Goal: Navigation & Orientation: Understand site structure

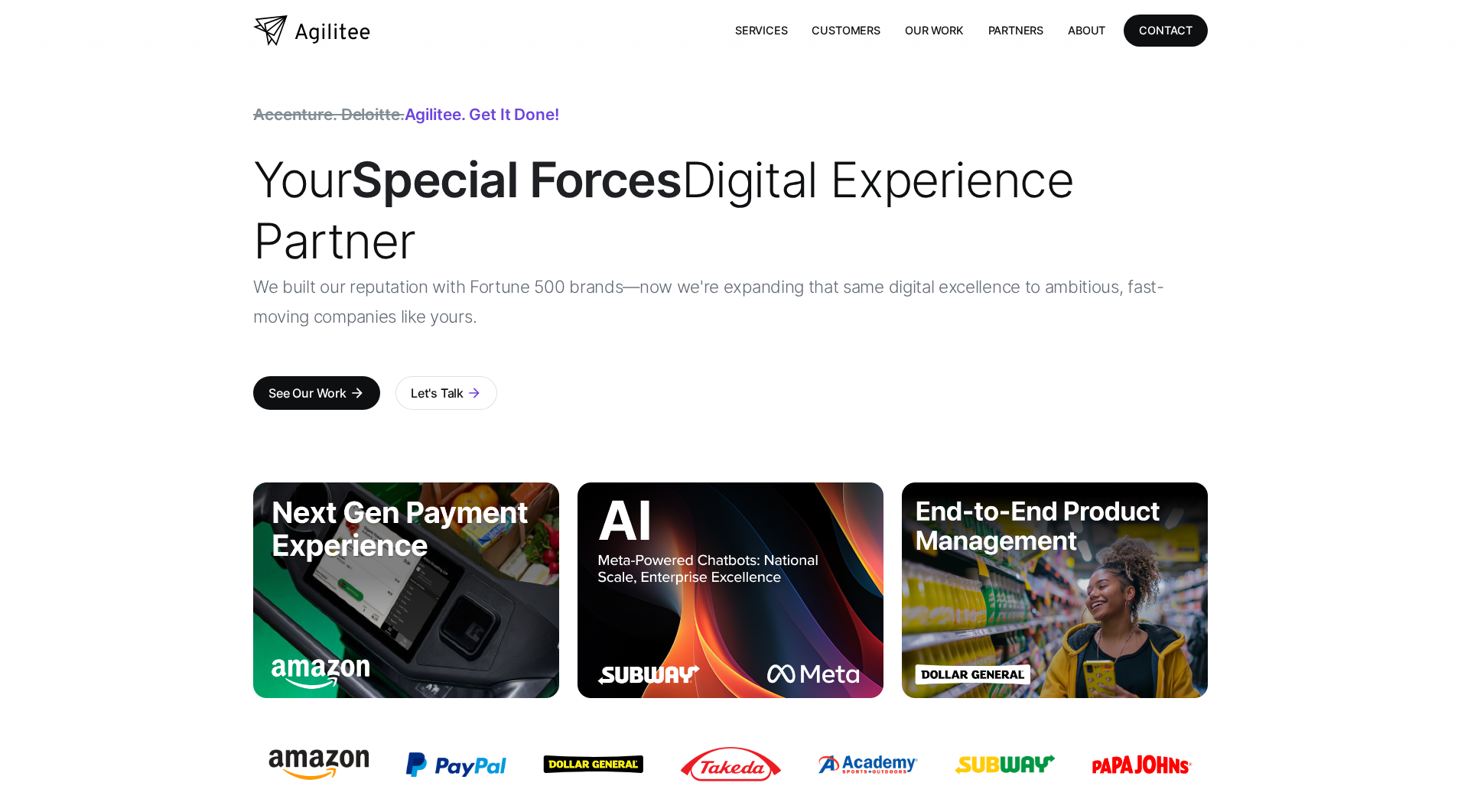
click at [622, 222] on h1 "Your Special Forces Digital Experience Partner" at bounding box center [731, 210] width 955 height 123
click at [579, 188] on strong "Special Forces" at bounding box center [516, 179] width 329 height 59
click at [488, 138] on div "Accenture. Deloitte. Agilitee. Get it done! Your Special Forces Digital Experie…" at bounding box center [731, 271] width 955 height 329
click at [458, 123] on div "Accenture. Deloitte. Agilitee. Get it done!" at bounding box center [406, 114] width 306 height 15
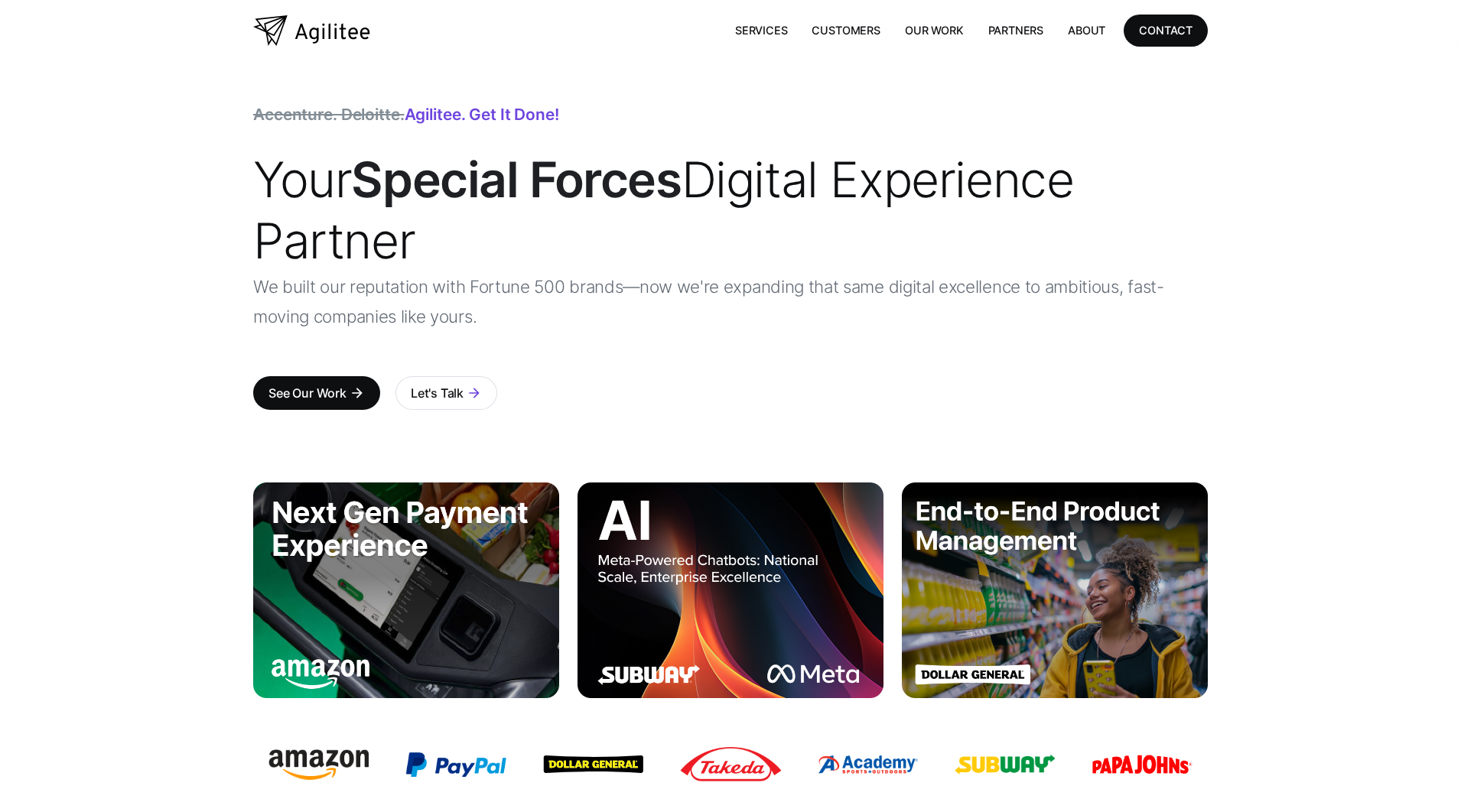
click at [546, 211] on h1 "Your Special Forces Digital Experience Partner" at bounding box center [731, 210] width 955 height 123
click at [1094, 36] on link "About" at bounding box center [1086, 30] width 62 height 32
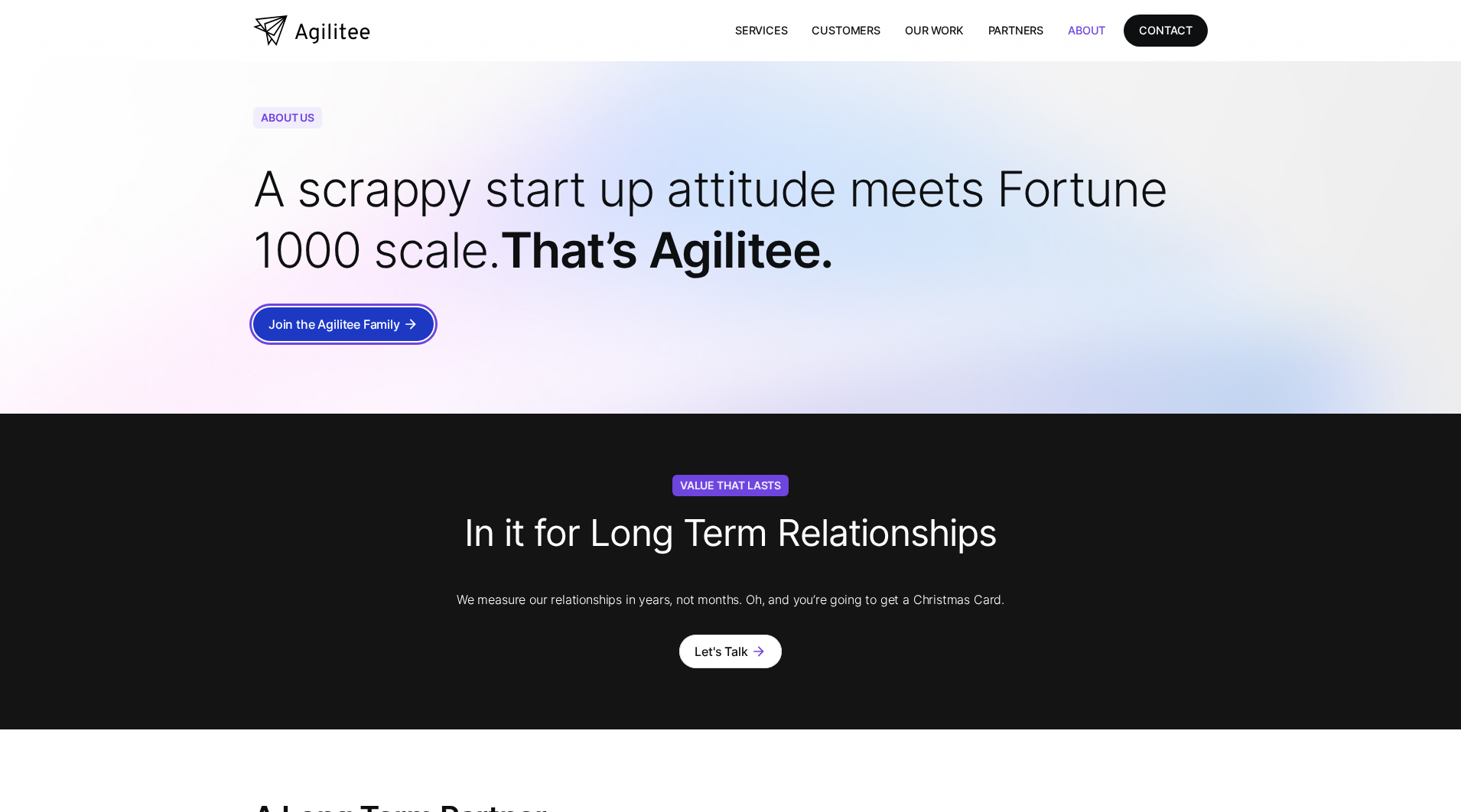
click at [375, 329] on div "Join the Agilitee Family" at bounding box center [334, 324] width 131 height 21
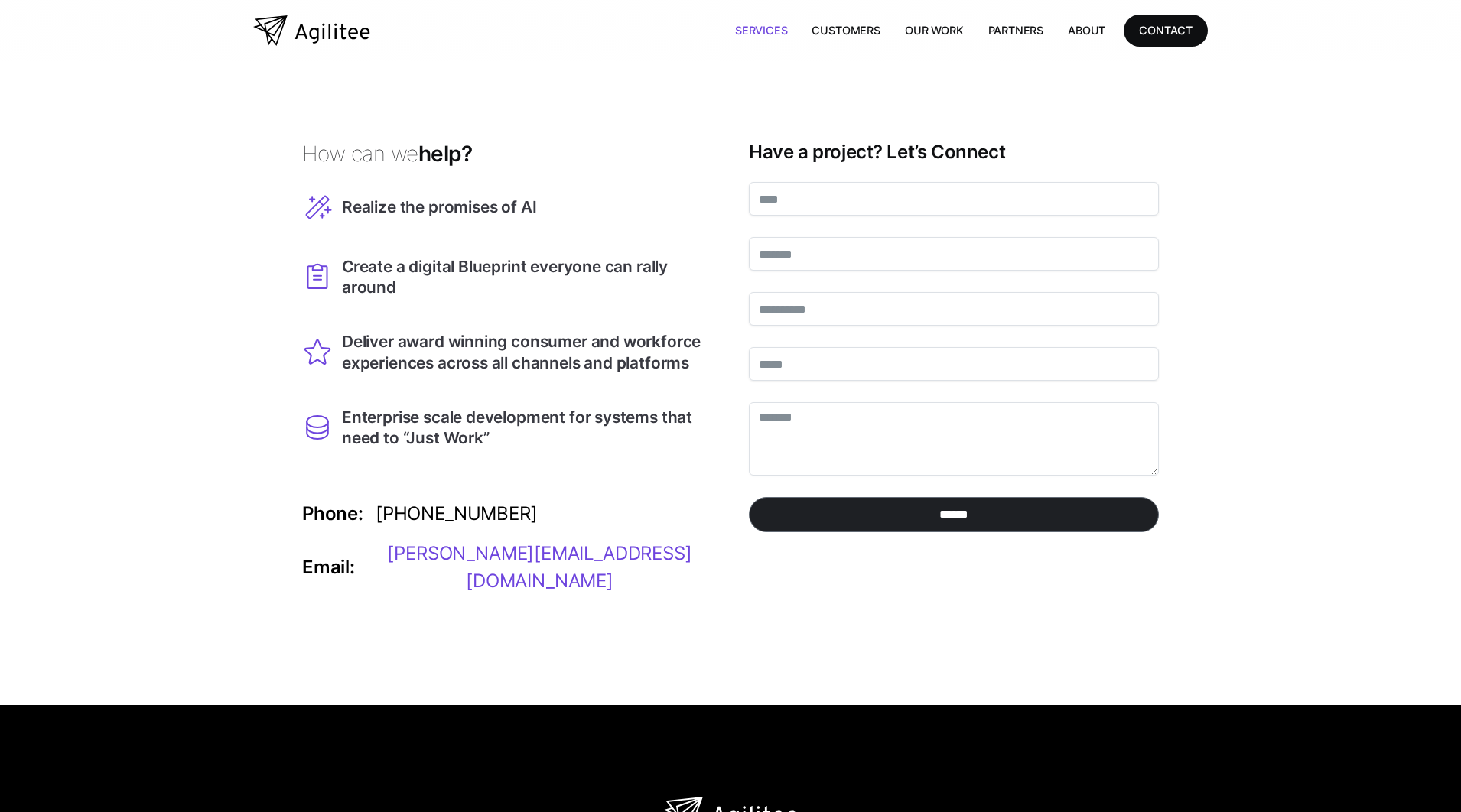
click at [774, 25] on link "Services" at bounding box center [762, 30] width 78 height 32
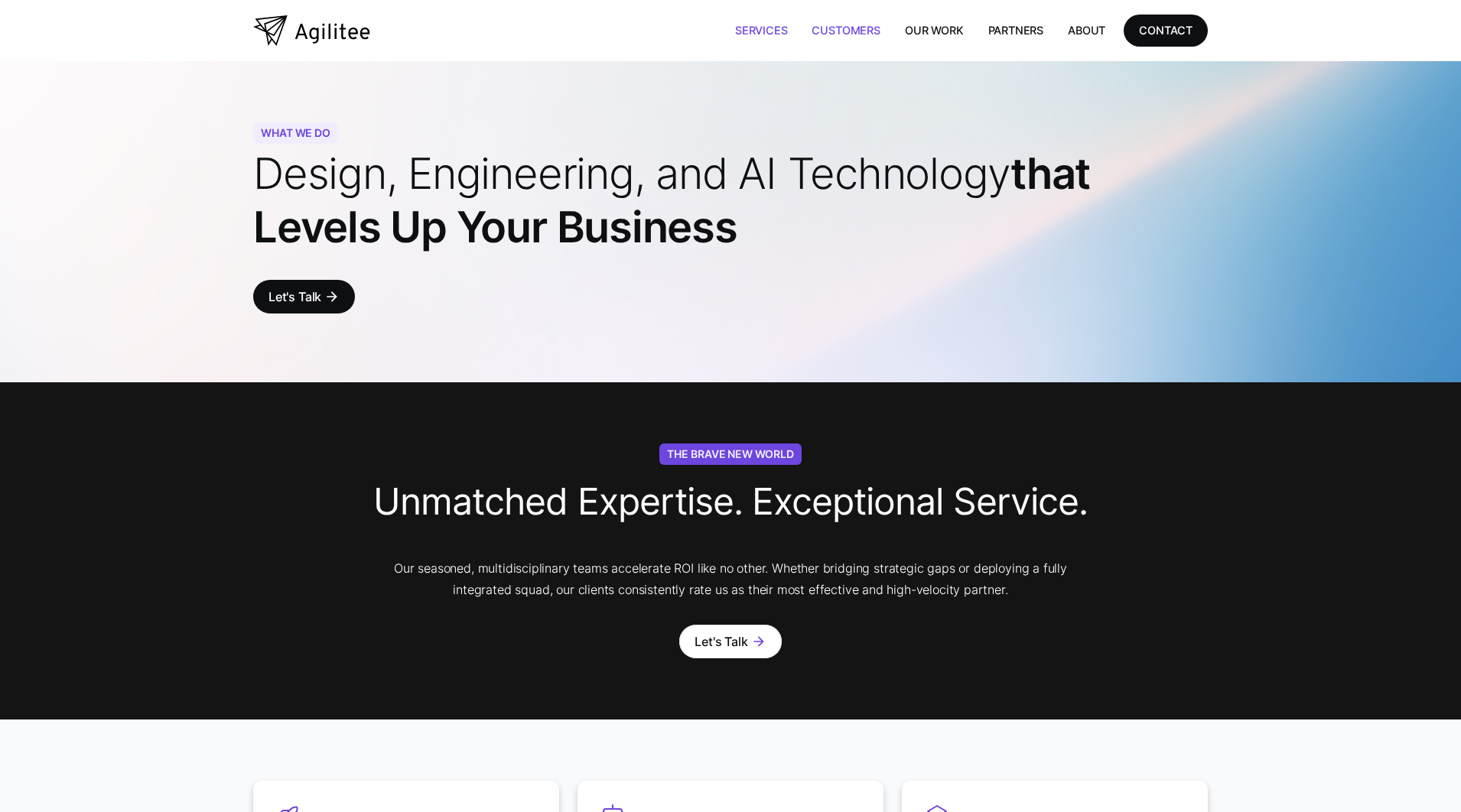
click at [843, 29] on link "Customers" at bounding box center [846, 30] width 93 height 32
